Goal: Task Accomplishment & Management: Use online tool/utility

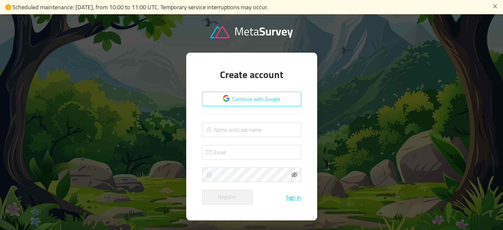
click at [255, 97] on button "Continue with Google" at bounding box center [251, 99] width 99 height 15
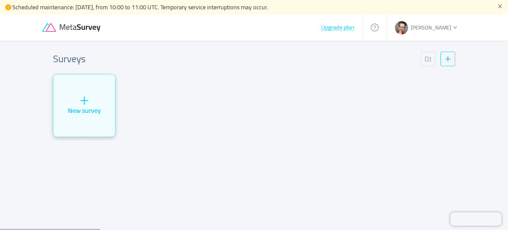
click at [87, 104] on icon "icon: plus" at bounding box center [84, 101] width 10 height 10
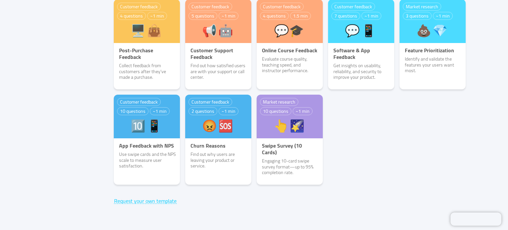
scroll to position [148, 0]
click at [132, 201] on button "Request your own template" at bounding box center [145, 201] width 63 height 6
